Goal: Find contact information: Find contact information

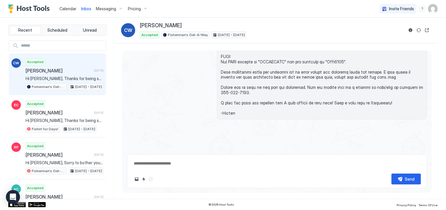
scroll to position [1410, 0]
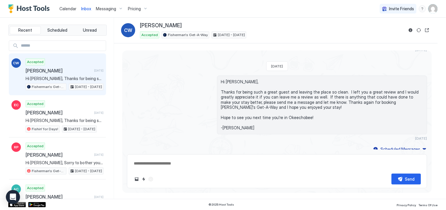
click at [69, 7] on span "Calendar" at bounding box center [67, 8] width 17 height 5
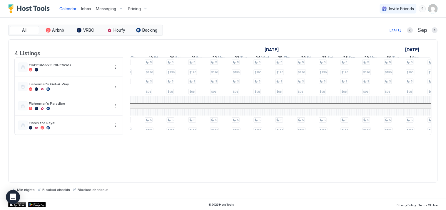
scroll to position [0, 411]
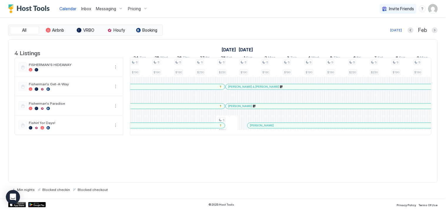
click at [255, 109] on div at bounding box center [255, 106] width 5 height 5
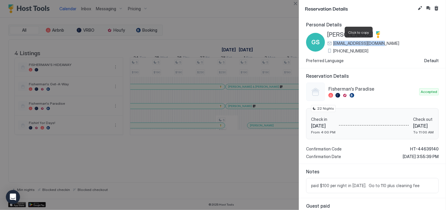
drag, startPoint x: 384, startPoint y: 43, endPoint x: 333, endPoint y: 44, distance: 50.8
click at [333, 44] on div "GS [PERSON_NAME] [EMAIL_ADDRESS][DOMAIN_NAME] [PHONE_NUMBER]" at bounding box center [372, 42] width 132 height 22
copy span "[EMAIL_ADDRESS][DOMAIN_NAME]"
click at [201, 4] on div at bounding box center [223, 105] width 446 height 210
click at [296, 4] on button "Close" at bounding box center [295, 3] width 7 height 7
